Goal: Navigation & Orientation: Find specific page/section

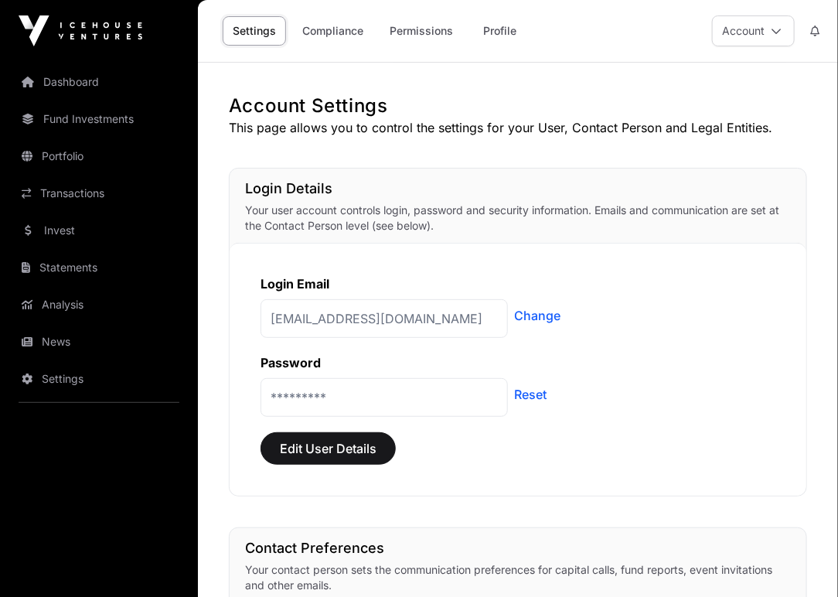
click at [78, 192] on link "Transactions" at bounding box center [98, 193] width 173 height 34
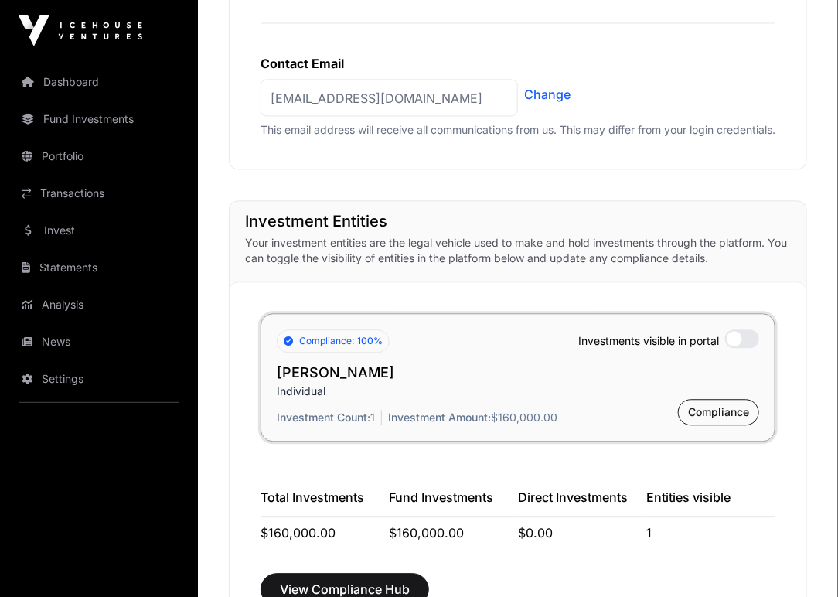
scroll to position [1237, 0]
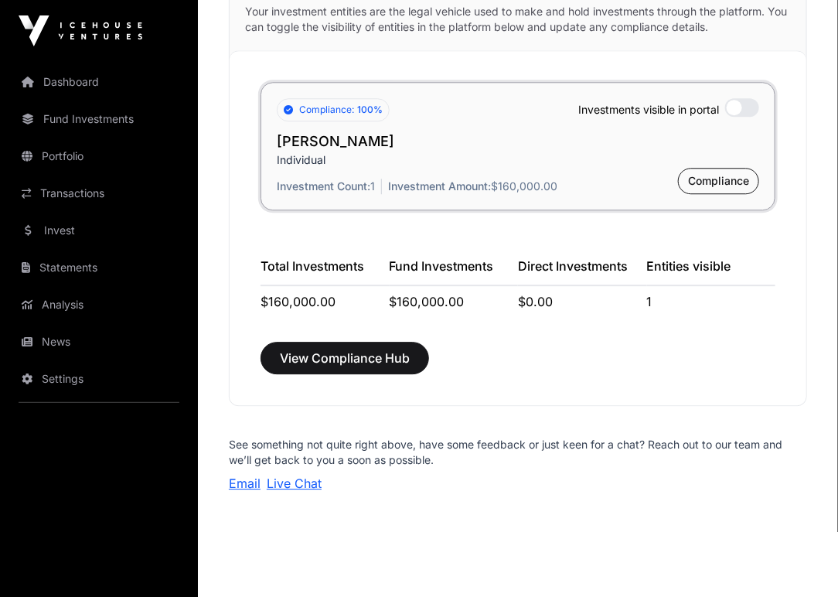
click at [71, 155] on link "Portfolio" at bounding box center [98, 156] width 173 height 34
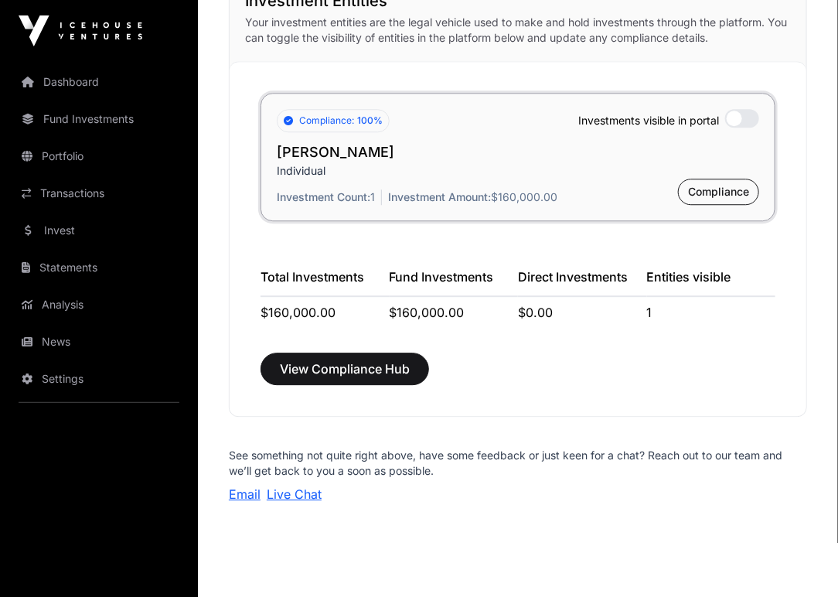
scroll to position [1223, 0]
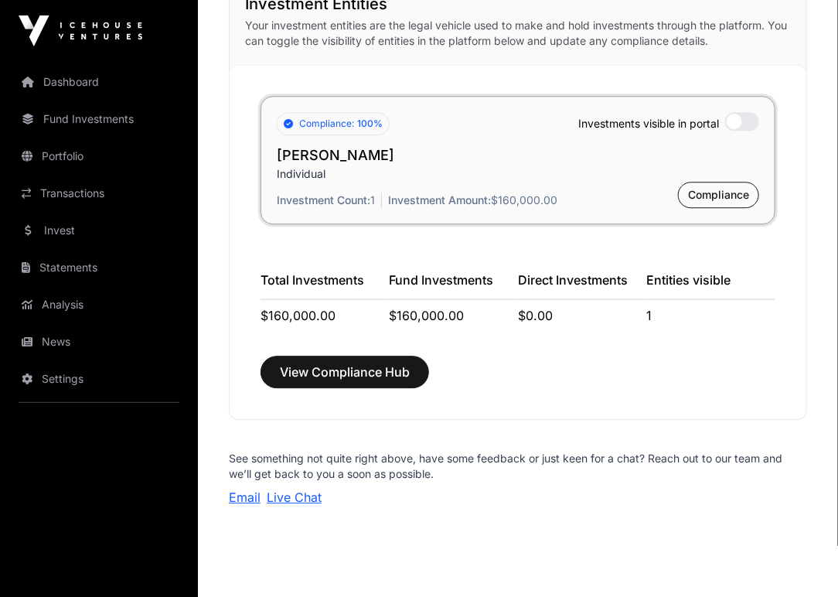
click at [75, 159] on link "Portfolio" at bounding box center [98, 156] width 173 height 34
click at [70, 196] on link "Transactions" at bounding box center [98, 193] width 173 height 34
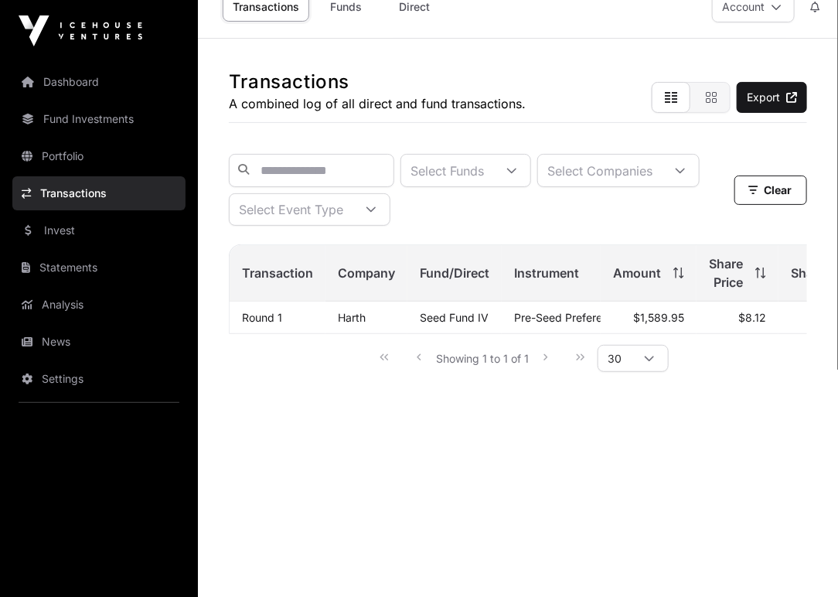
scroll to position [62, 0]
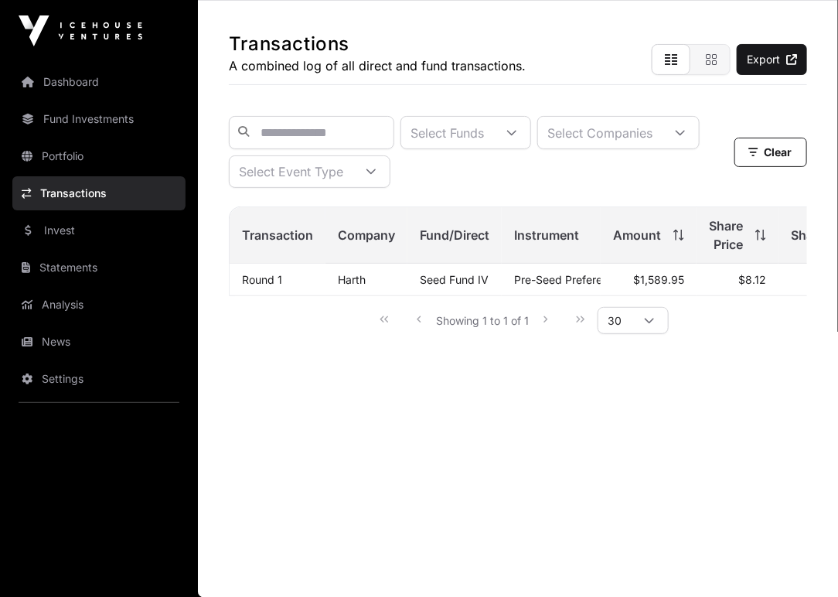
click at [58, 229] on link "Invest" at bounding box center [98, 230] width 173 height 34
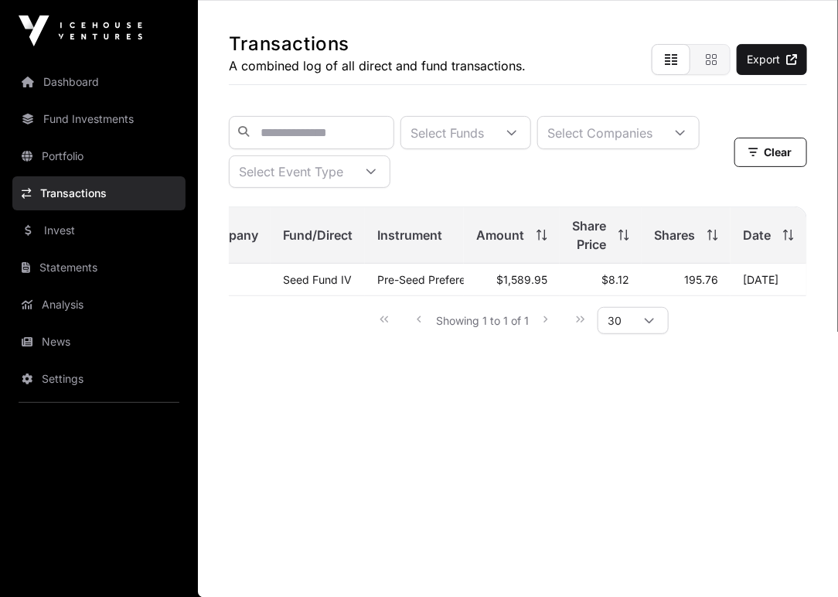
click at [56, 230] on link "Invest" at bounding box center [98, 230] width 173 height 34
click at [56, 231] on link "Invest" at bounding box center [98, 230] width 173 height 34
click at [53, 235] on link "Invest" at bounding box center [98, 230] width 173 height 34
click at [113, 235] on link "Invest" at bounding box center [98, 230] width 173 height 34
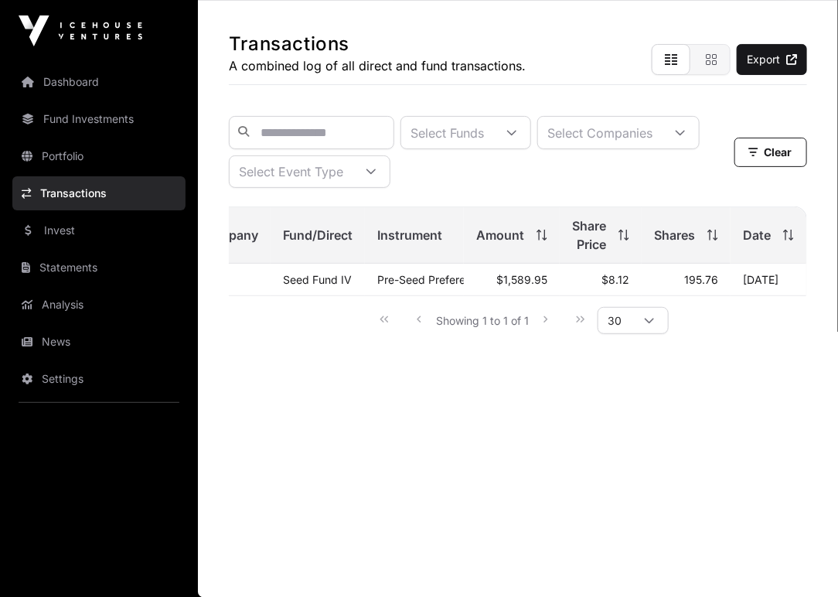
click at [113, 235] on link "Invest" at bounding box center [98, 230] width 173 height 34
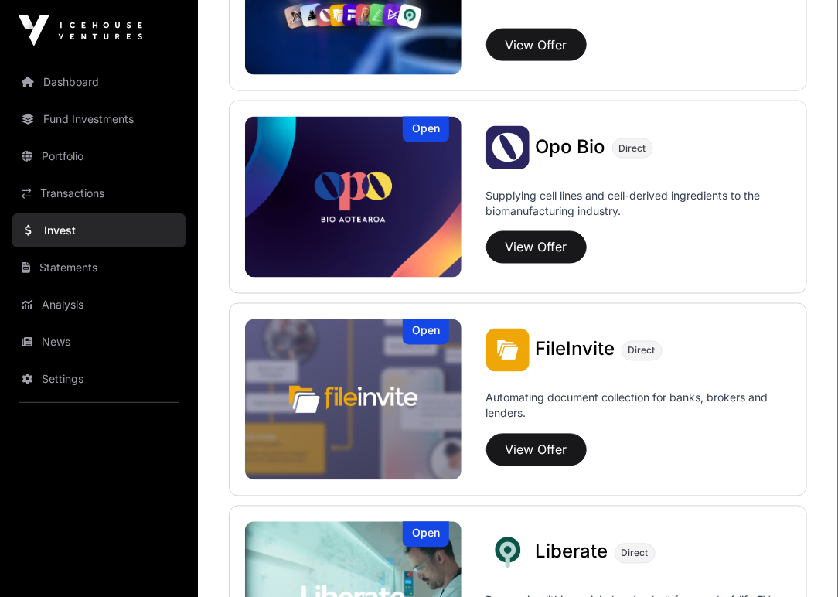
scroll to position [707, 0]
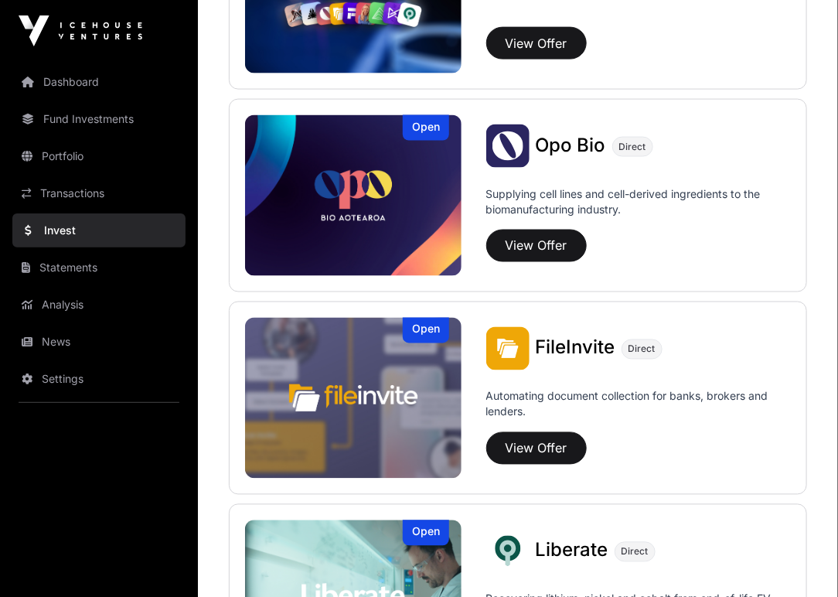
click at [75, 164] on link "Portfolio" at bounding box center [98, 156] width 173 height 34
